Goal: Navigation & Orientation: Find specific page/section

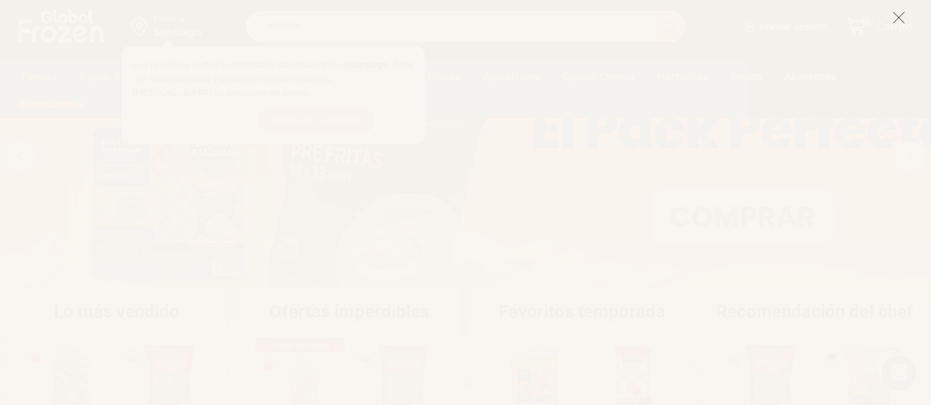
scroll to position [147, 0]
click at [895, 16] on icon at bounding box center [898, 17] width 13 height 13
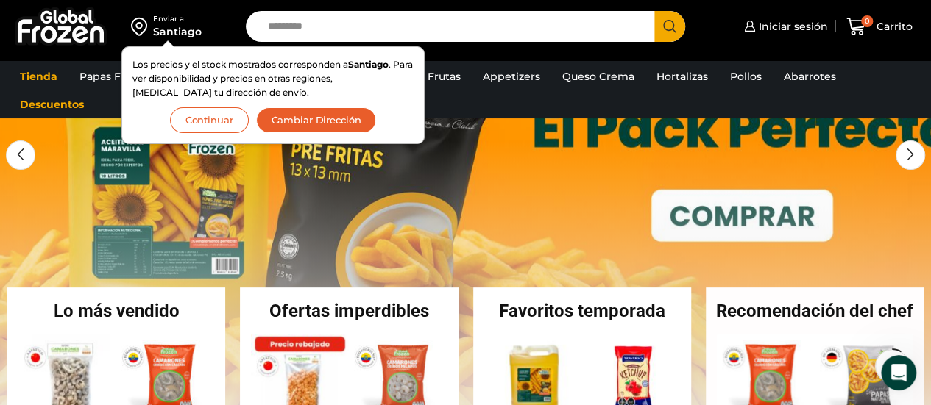
click at [81, 15] on img at bounding box center [61, 26] width 92 height 38
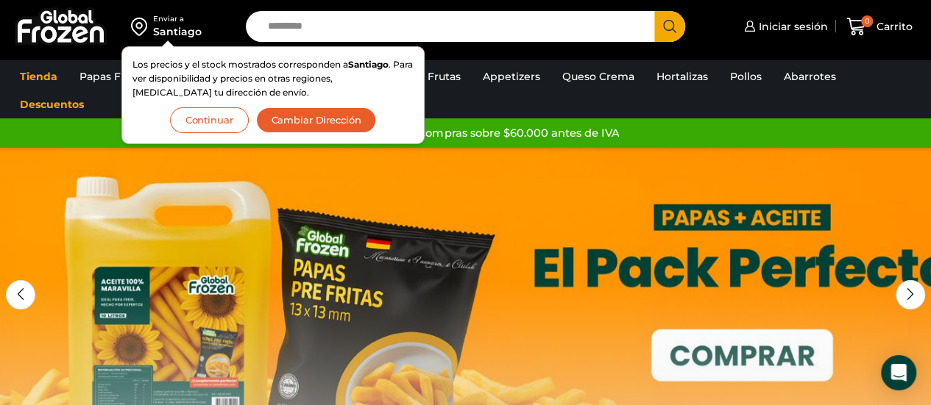
click at [74, 23] on img at bounding box center [61, 26] width 92 height 38
click at [209, 132] on button "Continuar" at bounding box center [209, 120] width 79 height 26
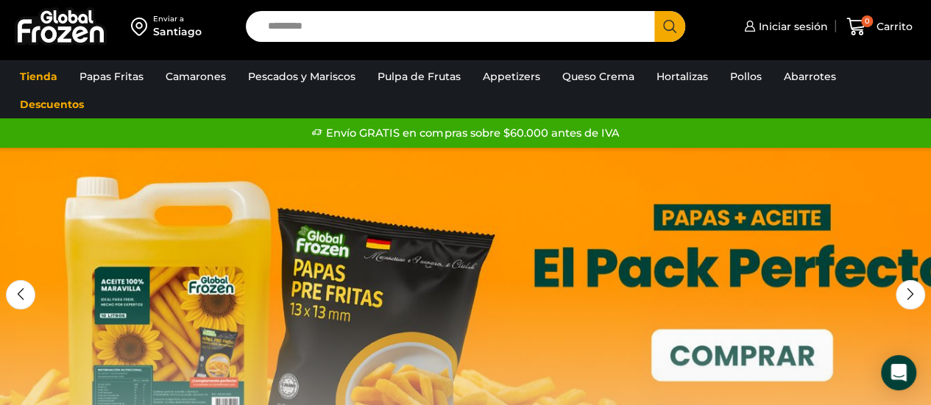
click at [74, 25] on img at bounding box center [61, 26] width 92 height 38
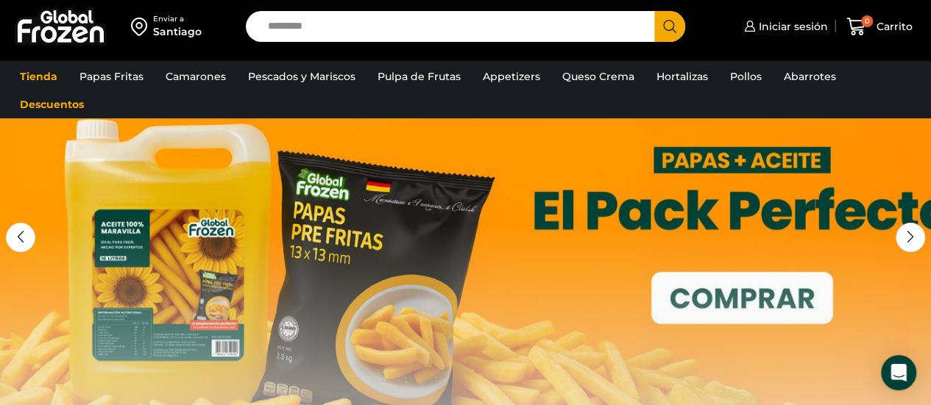
scroll to position [147, 0]
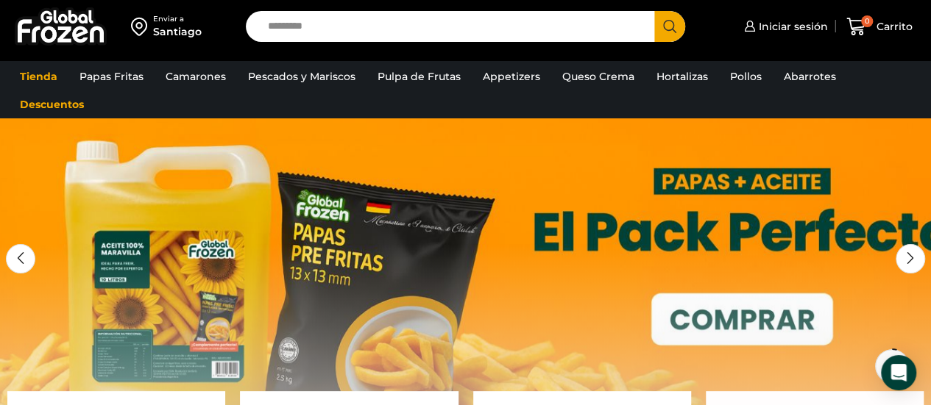
scroll to position [74, 0]
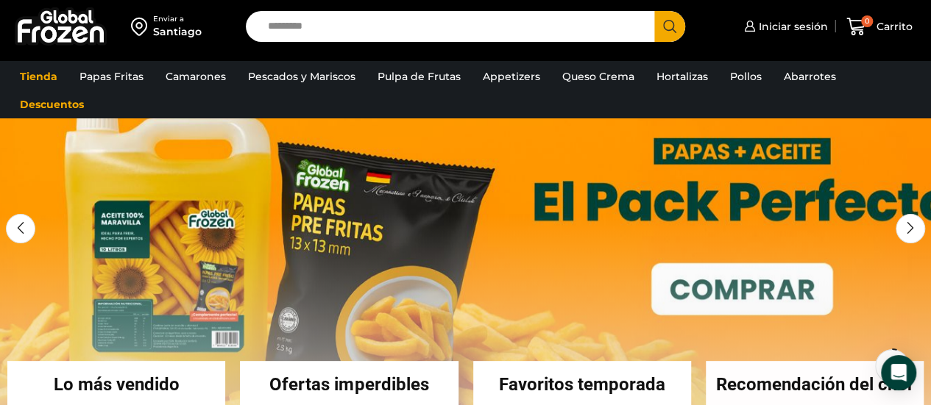
click at [0, 0] on link "Camarones Crudos Pelados sin Vena" at bounding box center [0, 0] width 0 height 0
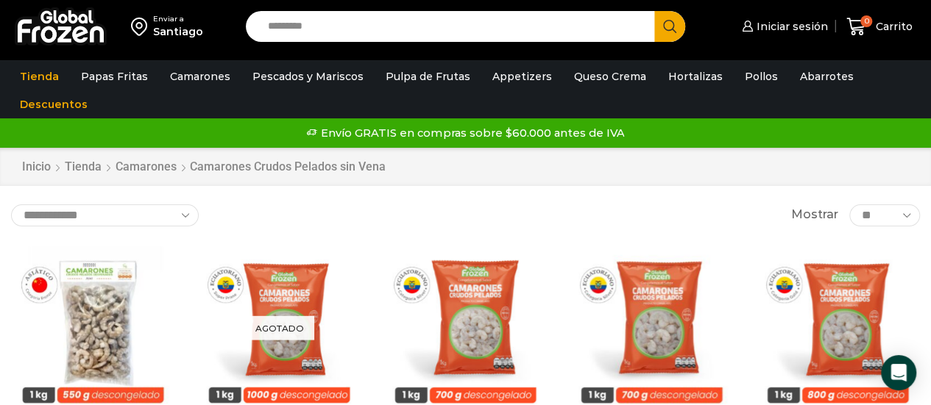
click at [122, 80] on link "Papas Fritas" at bounding box center [115, 77] width 82 height 28
click at [22, 79] on link "Tienda" at bounding box center [40, 77] width 54 height 28
click at [60, 36] on img at bounding box center [61, 26] width 92 height 38
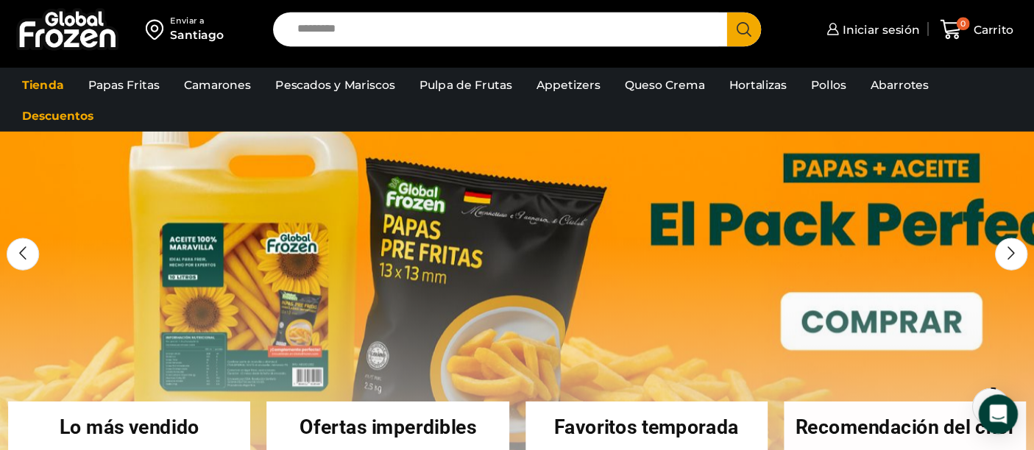
scroll to position [74, 0]
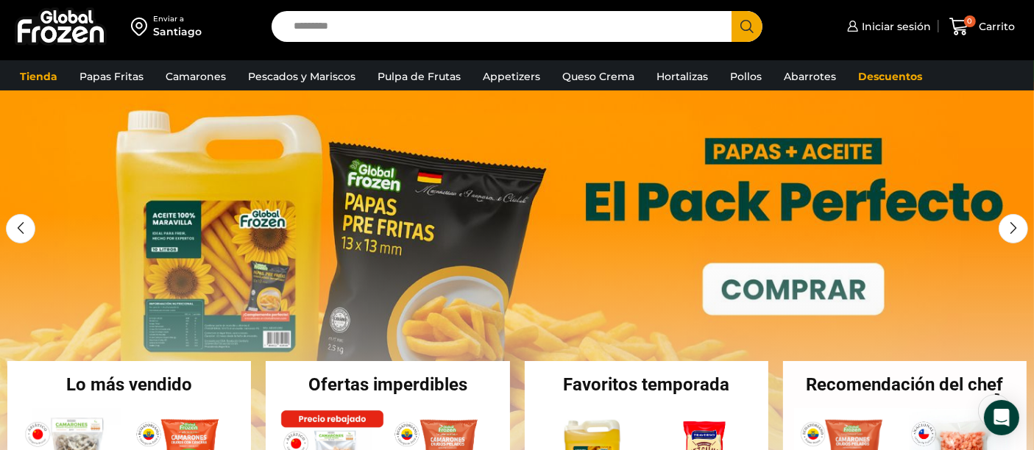
drag, startPoint x: 936, startPoint y: 2, endPoint x: 230, endPoint y: 53, distance: 708.1
click at [230, 53] on div "Enviar a [GEOGRAPHIC_DATA] Search input Search Iniciar sesión *" at bounding box center [517, 30] width 1034 height 60
